Goal: Information Seeking & Learning: Find specific fact

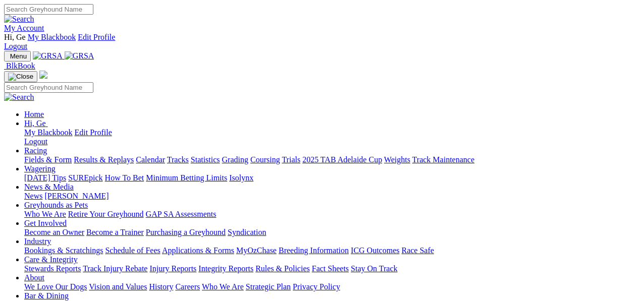
click at [133, 155] on link "Results & Replays" at bounding box center [104, 159] width 60 height 9
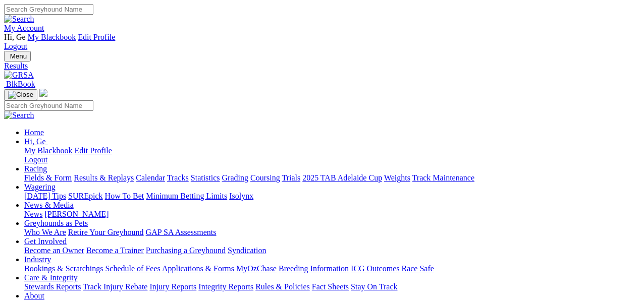
select select "WA"
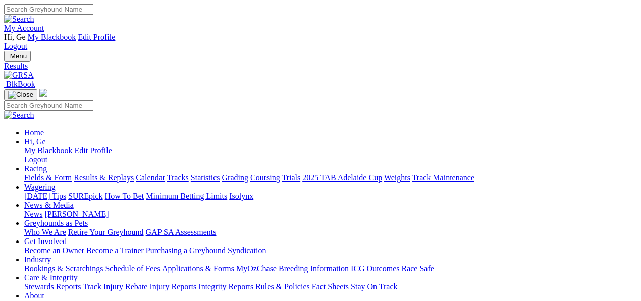
type input "[DATE]"
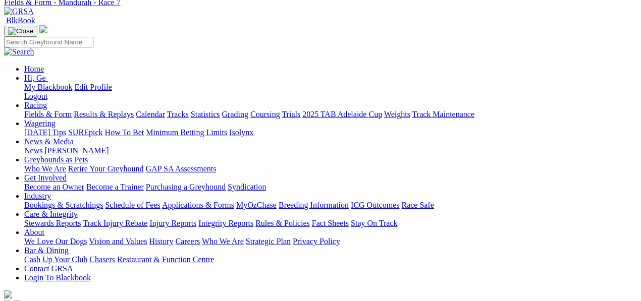
scroll to position [56, 0]
